Goal: Task Accomplishment & Management: Complete application form

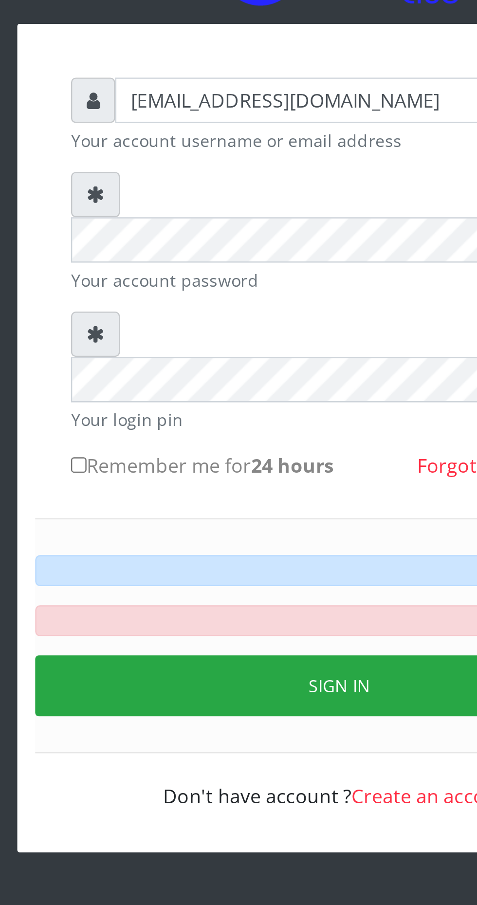
type input "iwolijennifer@gmail.com"
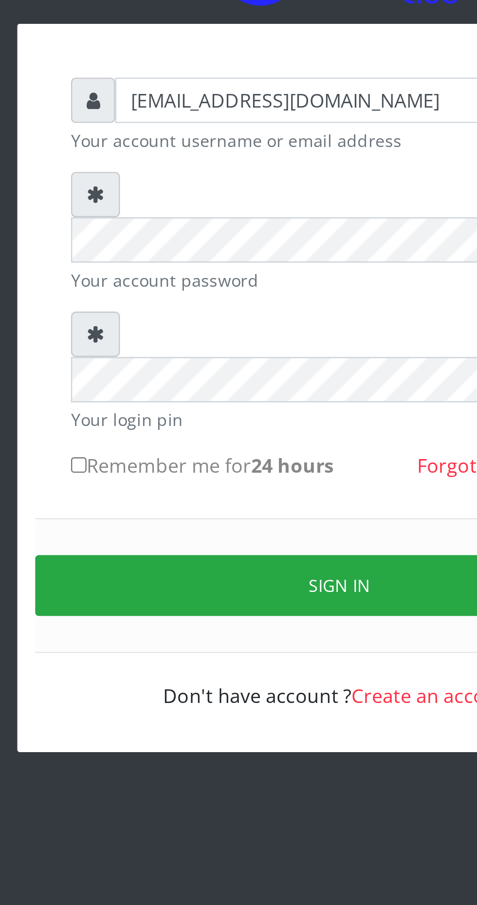
click at [131, 289] on input "Remember me for 24 hours" at bounding box center [132, 292] width 6 height 6
checkbox input "true"
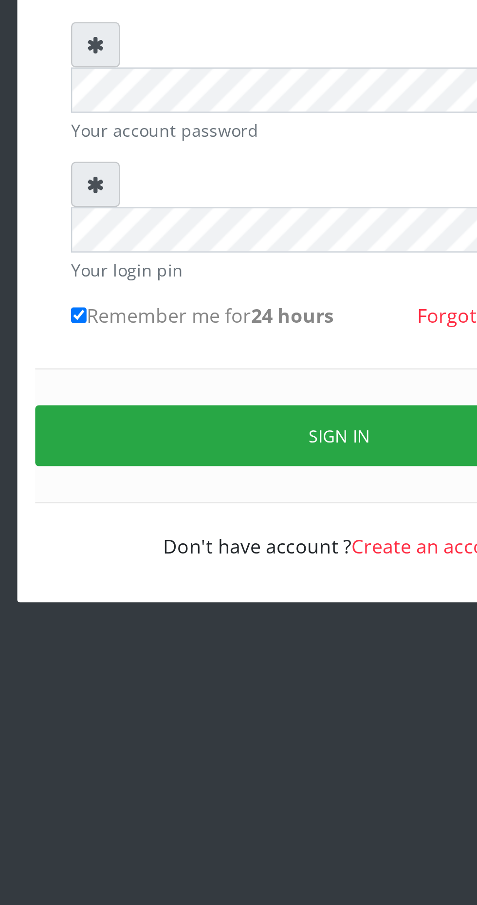
click at [246, 329] on button "Sign in" at bounding box center [238, 341] width 248 height 25
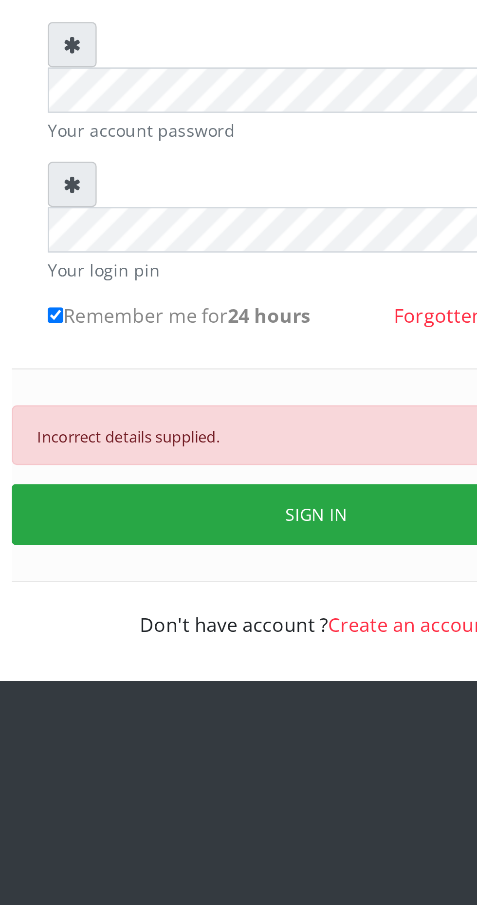
click at [247, 361] on button "SIGN IN" at bounding box center [238, 373] width 248 height 25
click at [285, 287] on link "Forgotten Password?" at bounding box center [309, 292] width 78 height 11
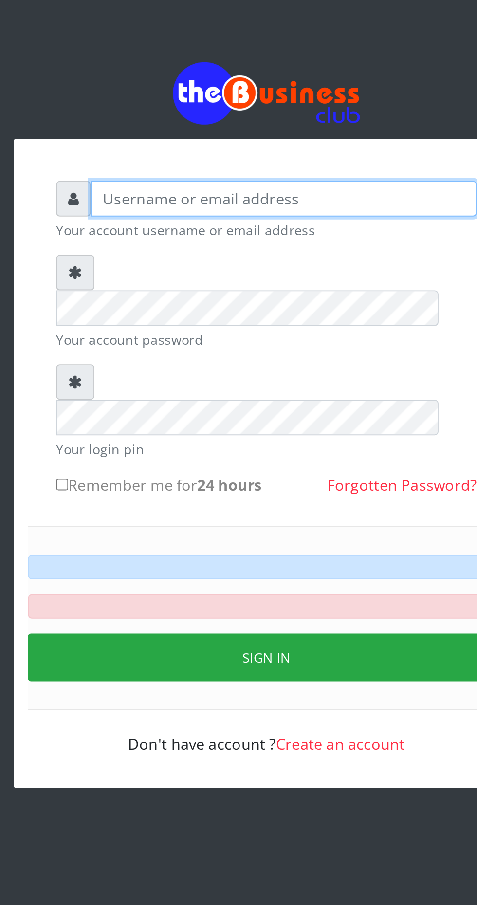
click at [199, 147] on input "text" at bounding box center [247, 143] width 201 height 18
type input "Iwol"
type input "[EMAIL_ADDRESS][DOMAIN_NAME]"
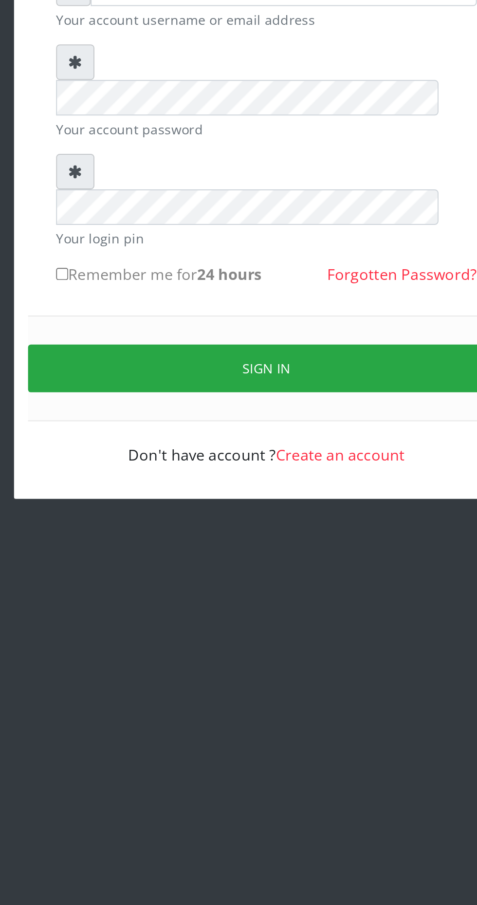
click at [250, 329] on button "Sign in" at bounding box center [238, 341] width 248 height 25
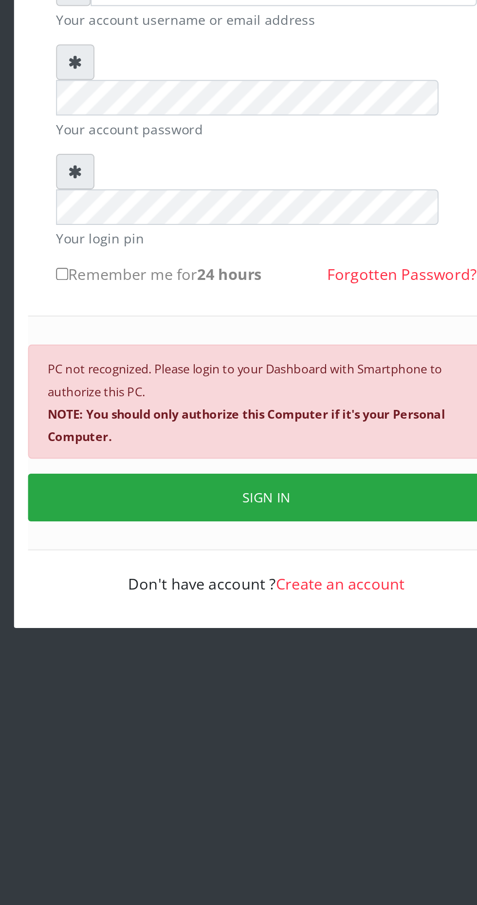
click at [249, 396] on button "SIGN IN" at bounding box center [238, 408] width 248 height 25
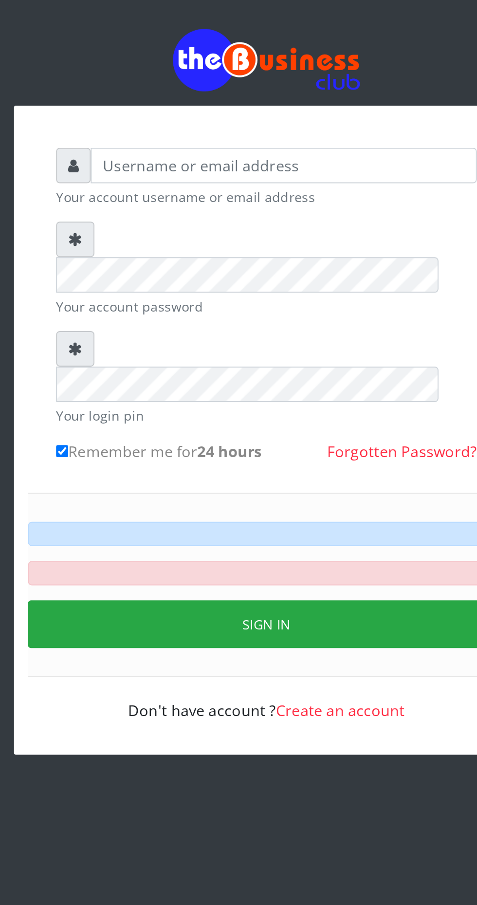
click at [273, 422] on link "Create an account" at bounding box center [276, 427] width 67 height 11
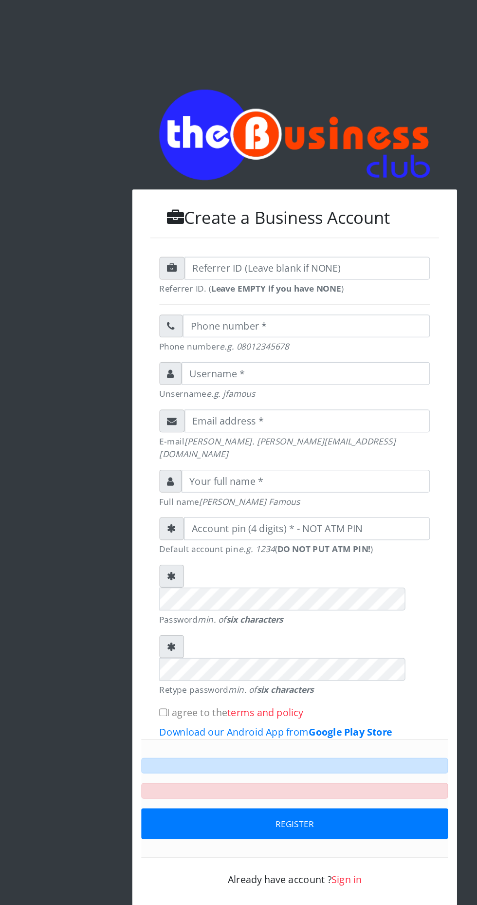
click at [224, 694] on div "Already have account ? Sign in" at bounding box center [238, 705] width 219 height 23
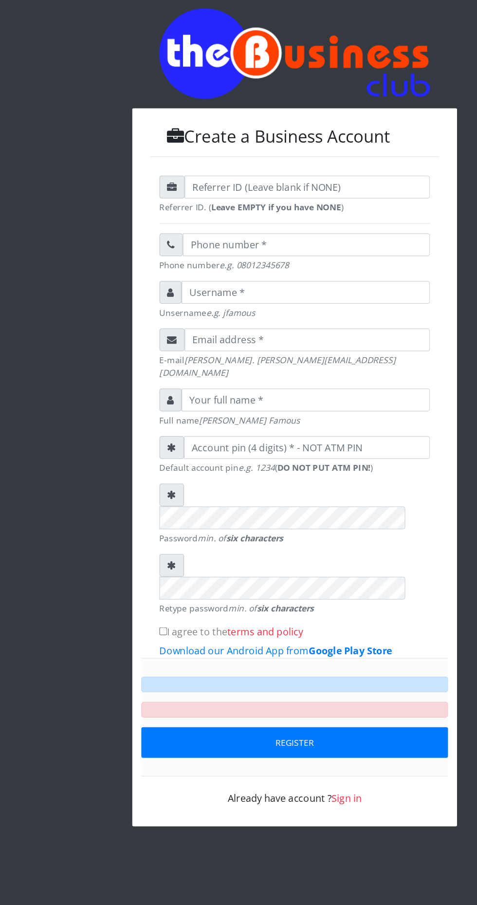
click at [219, 694] on div "Already have account ? Sign in" at bounding box center [238, 705] width 219 height 23
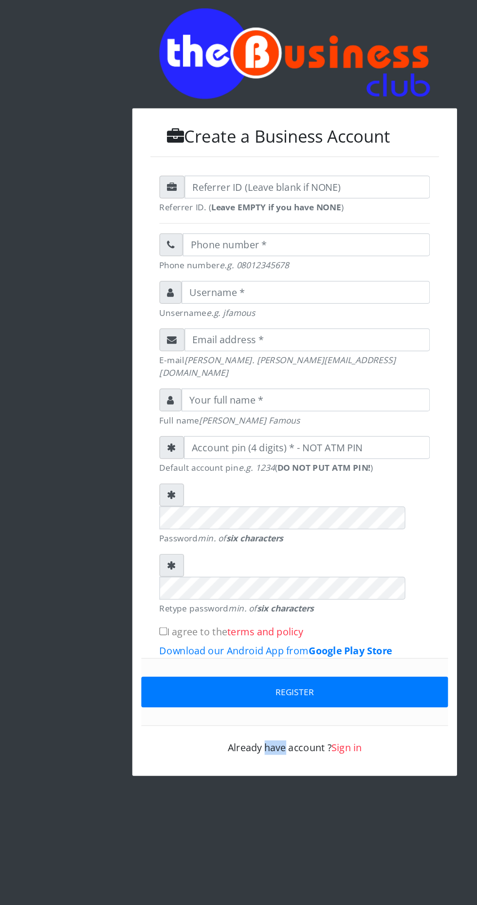
click at [201, 653] on div "Already have account ? Sign in" at bounding box center [238, 664] width 219 height 23
click at [238, 653] on div "Already have account ? Sign in" at bounding box center [238, 664] width 219 height 23
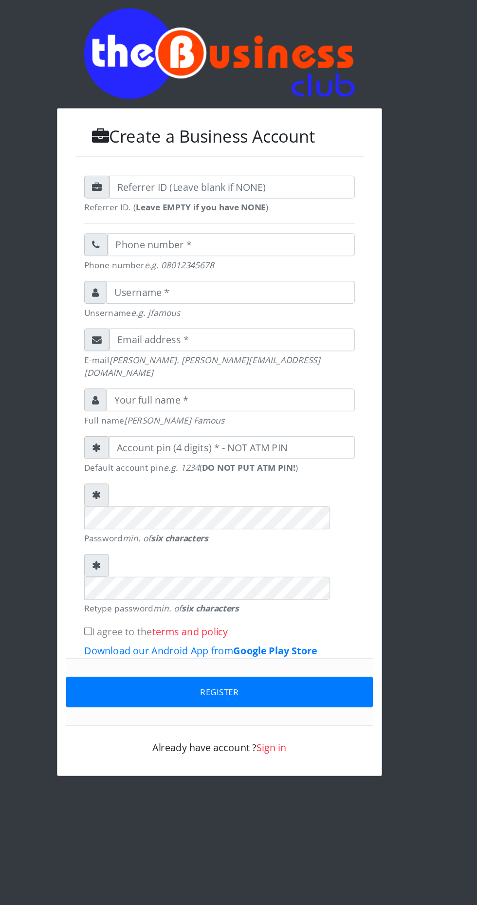
click at [94, 124] on div "Create a Business Account Referrer ID. ( Leave EMPTY if you have NONE ) Phone n…" at bounding box center [238, 383] width 350 height 766
click at [259, 725] on div "Create a Business Account Referrer ID. ( Leave EMPTY if you have NONE ) Phone n…" at bounding box center [238, 383] width 350 height 766
click at [240, 636] on div "Referrer ID. ( Leave EMPTY if you have NONE ) Phone number e.g. 08012345678 Uns…" at bounding box center [239, 442] width 234 height 483
click at [271, 613] on button "Register" at bounding box center [238, 625] width 248 height 25
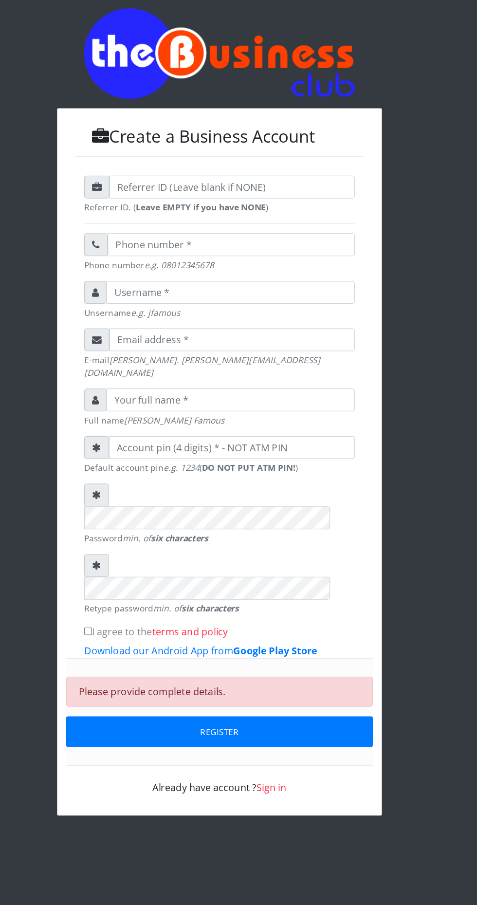
click at [283, 752] on div "Create a Business Account Referrer ID. ( Leave EMPTY if you have NONE ) Phone n…" at bounding box center [238, 399] width 350 height 798
click at [235, 685] on div "Already have account ? Sign in" at bounding box center [238, 696] width 219 height 23
